Goal: Complete application form

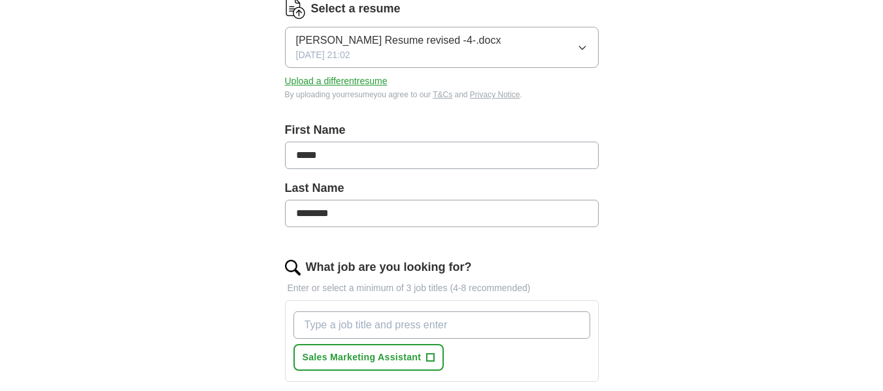
scroll to position [181, 0]
click at [357, 351] on span "Sales Marketing Assistant" at bounding box center [361, 357] width 119 height 14
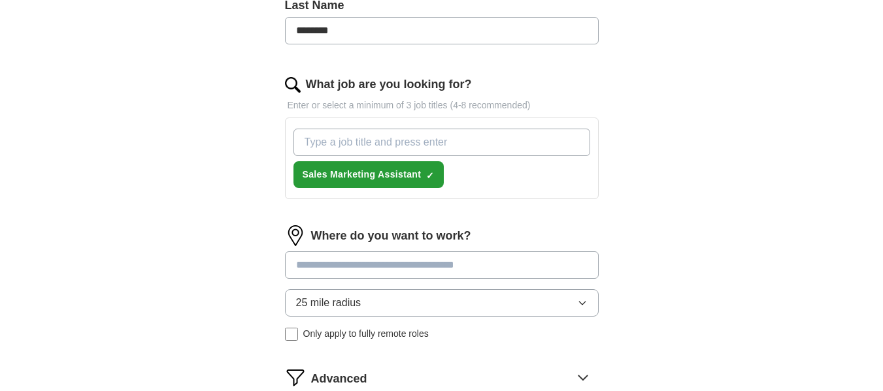
scroll to position [365, 0]
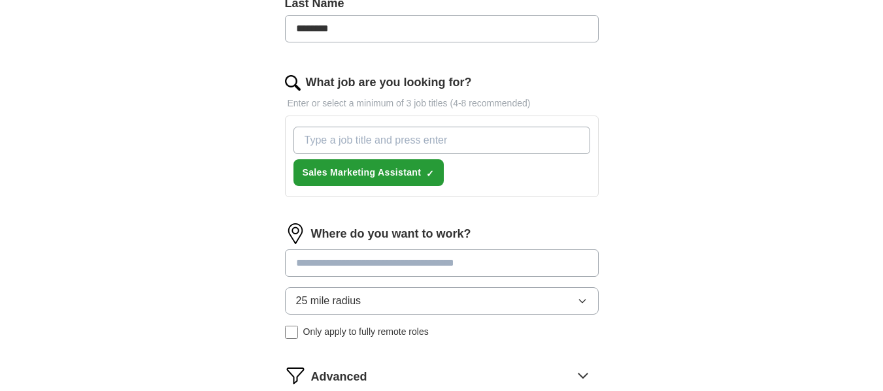
drag, startPoint x: 357, startPoint y: 351, endPoint x: 734, endPoint y: 154, distance: 424.9
drag, startPoint x: 734, startPoint y: 154, endPoint x: 502, endPoint y: 261, distance: 255.2
click at [502, 261] on input at bounding box center [442, 263] width 314 height 27
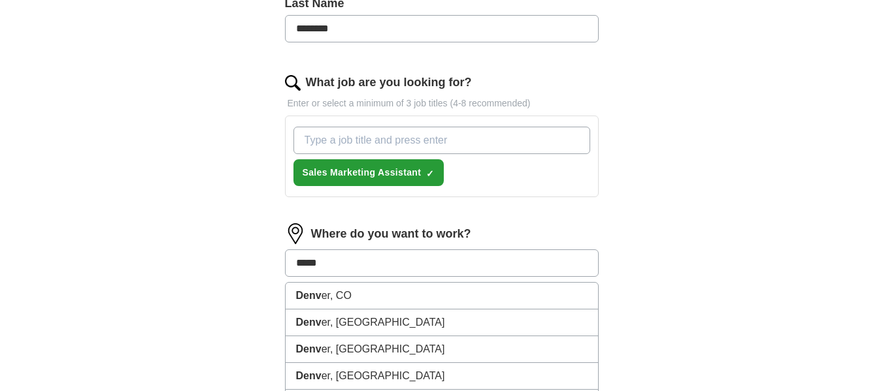
type input "******"
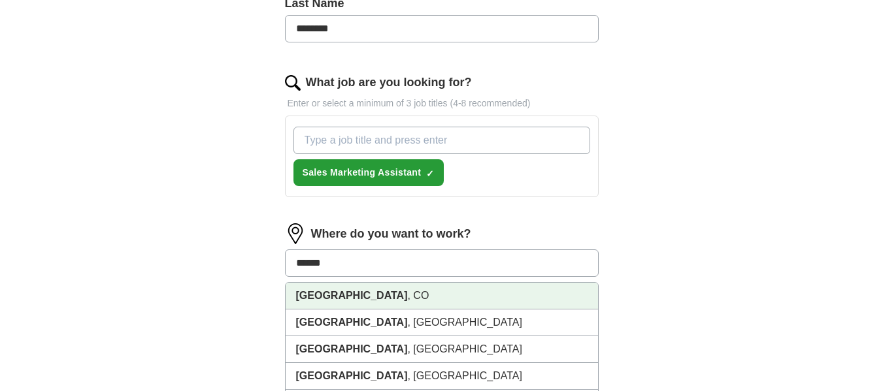
click at [480, 306] on li "[GEOGRAPHIC_DATA] , [GEOGRAPHIC_DATA]" at bounding box center [441, 296] width 312 height 27
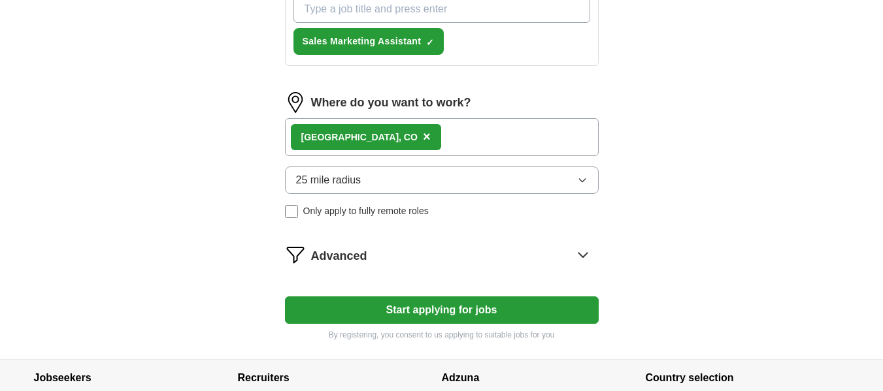
scroll to position [498, 0]
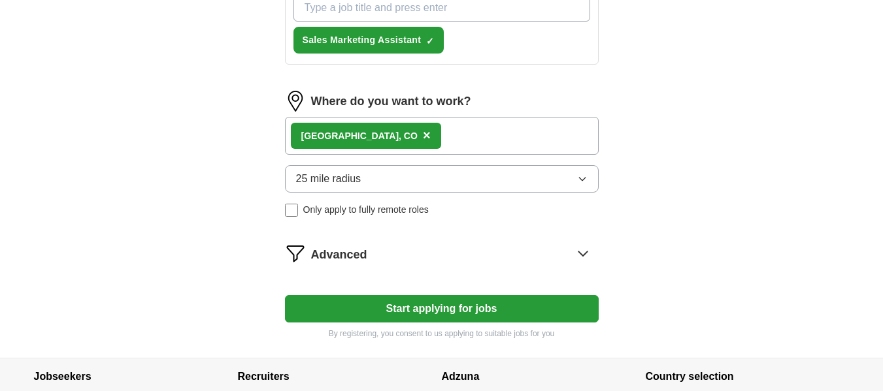
click at [500, 307] on button "Start applying for jobs" at bounding box center [442, 308] width 314 height 27
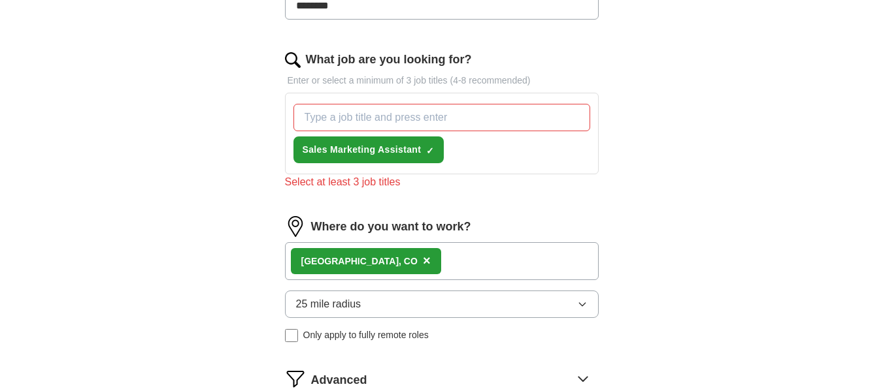
scroll to position [401, 0]
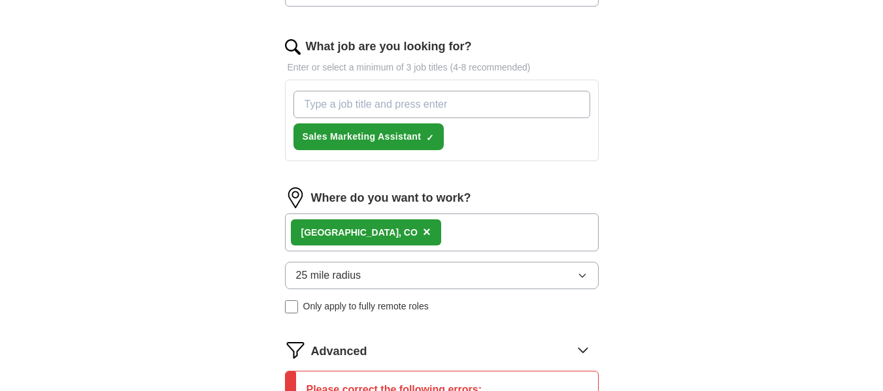
click at [413, 111] on input "What job are you looking for?" at bounding box center [441, 104] width 297 height 27
type input "Sales marketing assistant"
click at [521, 201] on form "Select a resume [PERSON_NAME] Resume revised -4-.docx [DATE] 21:02 Upload a dif…" at bounding box center [442, 136] width 314 height 718
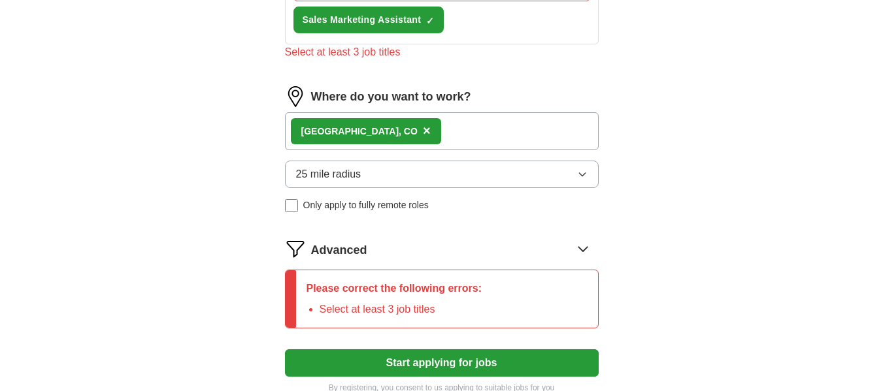
scroll to position [556, 0]
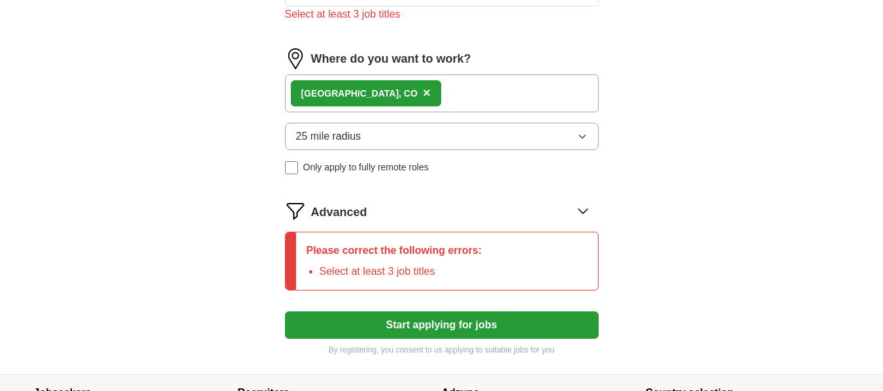
click at [516, 312] on button "Start applying for jobs" at bounding box center [442, 325] width 314 height 27
